Goal: Contribute content: Add original content to the website for others to see

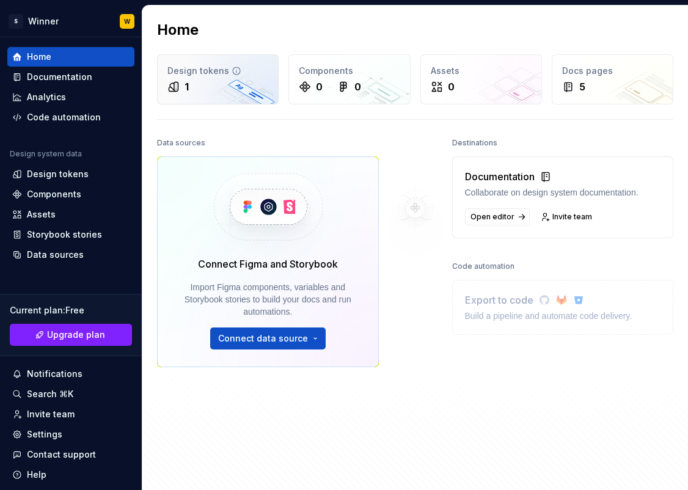
click at [212, 89] on div "1" at bounding box center [218, 86] width 101 height 15
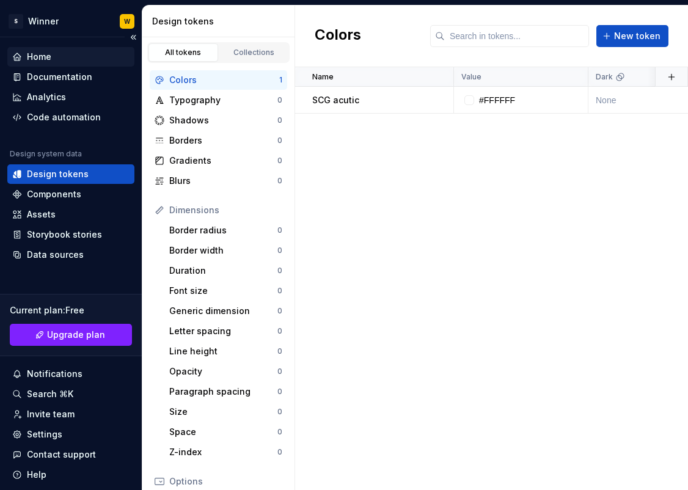
click at [54, 54] on div "Home" at bounding box center [70, 57] width 117 height 12
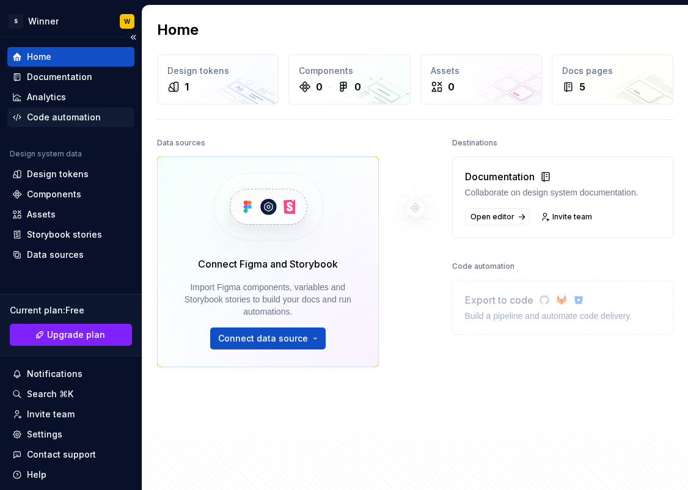
click at [84, 123] on div "Code automation" at bounding box center [64, 117] width 74 height 12
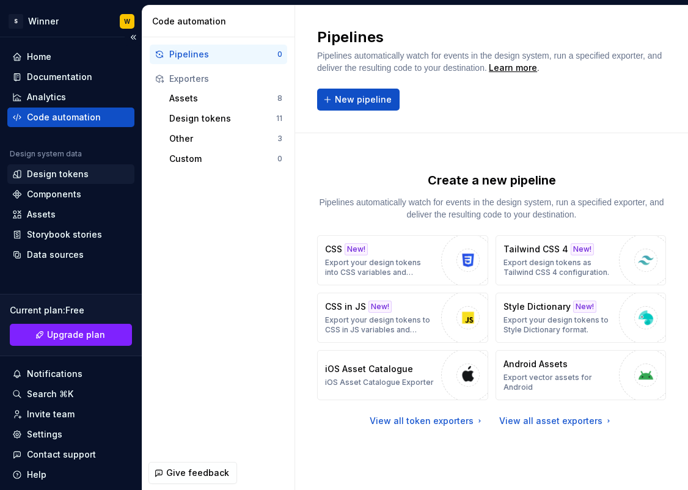
click at [94, 172] on div "Design tokens" at bounding box center [70, 174] width 117 height 12
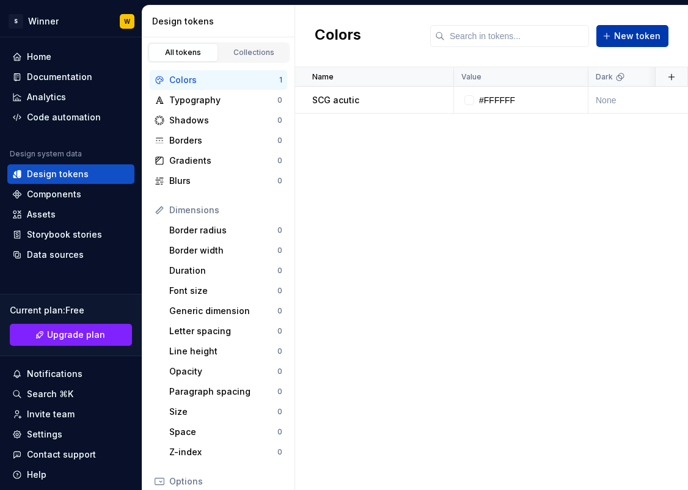
click at [630, 41] on span "New token" at bounding box center [637, 36] width 46 height 12
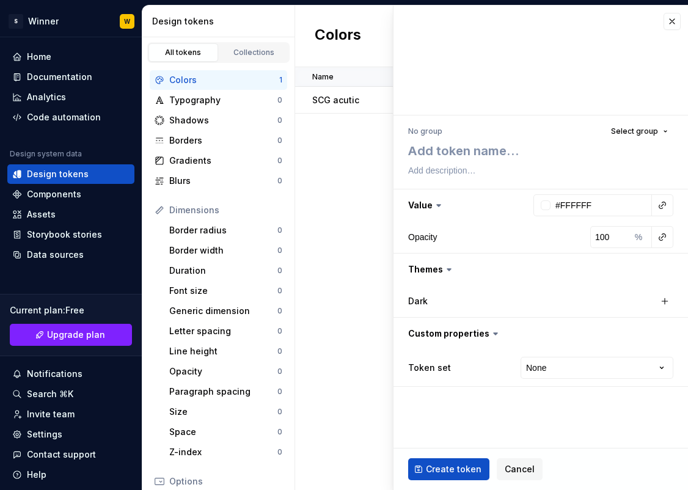
type textarea "*"
